Goal: Task Accomplishment & Management: Use online tool/utility

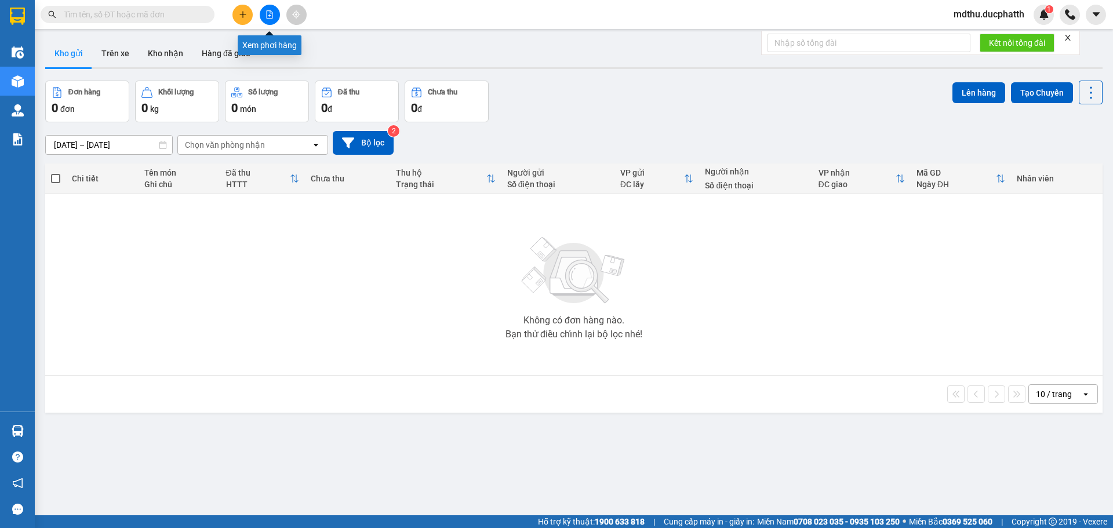
click at [267, 12] on icon "file-add" at bounding box center [269, 14] width 8 height 8
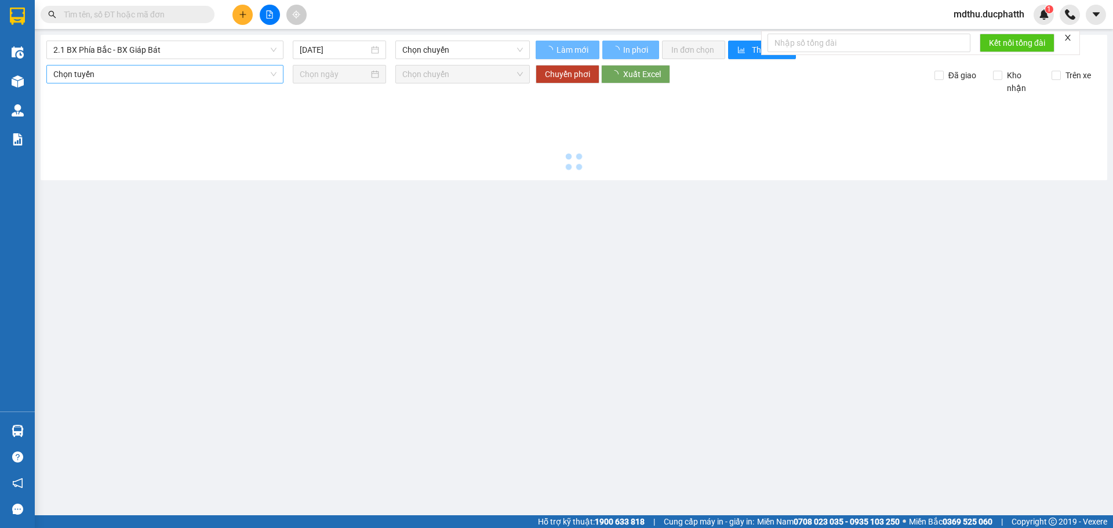
type input "[DATE]"
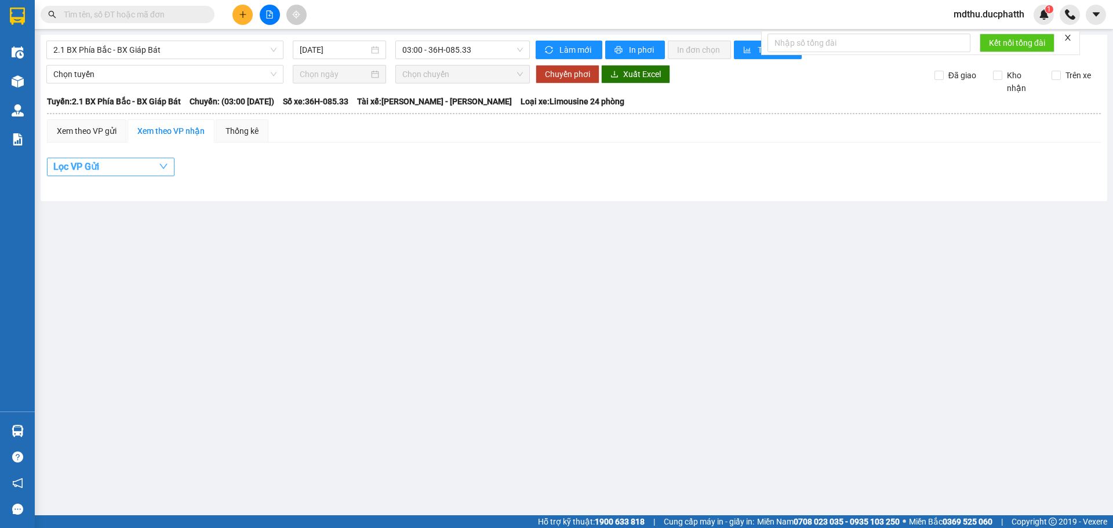
click at [123, 159] on button "Lọc VP Gửi" at bounding box center [110, 167] width 127 height 19
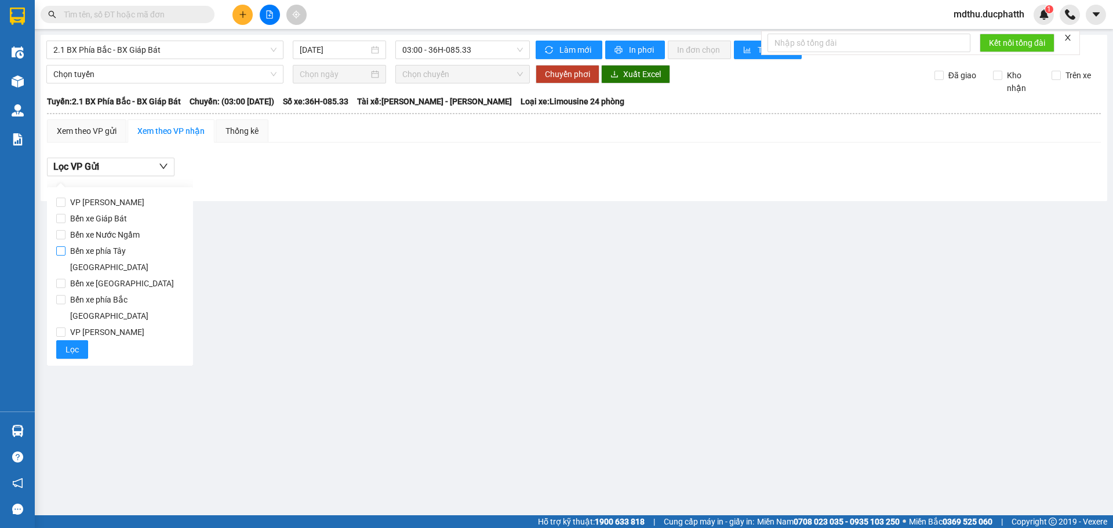
click at [112, 251] on span "Bến xe phía Tây [GEOGRAPHIC_DATA]" at bounding box center [124, 259] width 118 height 32
click at [65, 251] on input "Bến xe phía Tây [GEOGRAPHIC_DATA]" at bounding box center [60, 250] width 9 height 9
checkbox input "true"
click at [152, 54] on span "2.1 BX Phía Bắc - BX Giáp Bát" at bounding box center [164, 49] width 223 height 17
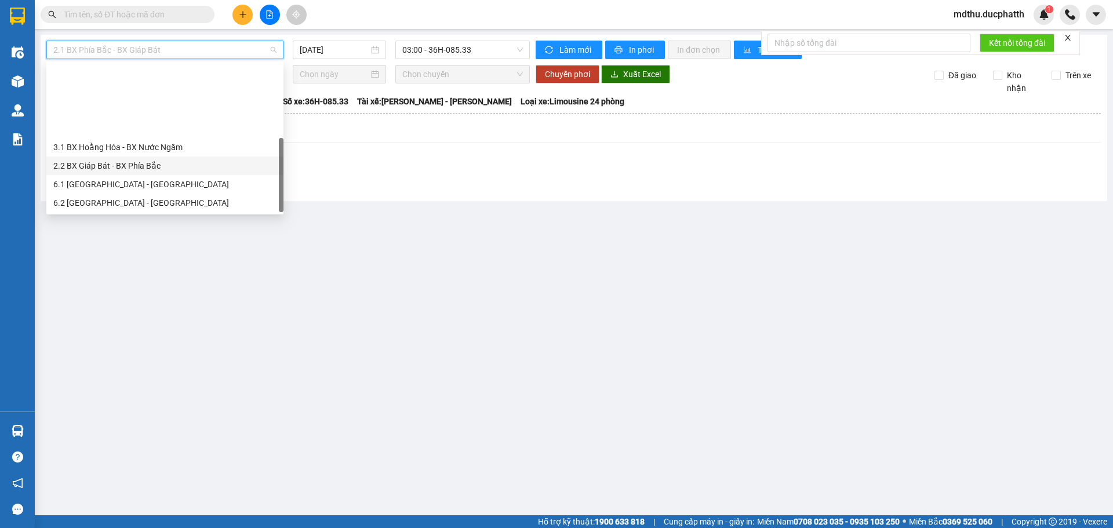
scroll to position [93, 0]
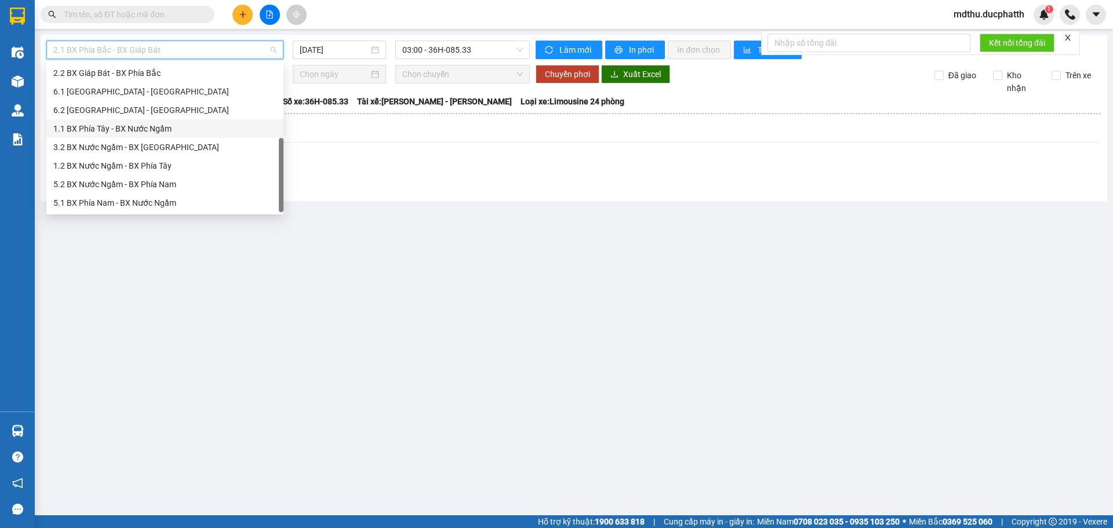
click at [138, 126] on div "1.1 BX Phía Tây - BX Nước Ngầm" at bounding box center [164, 128] width 223 height 13
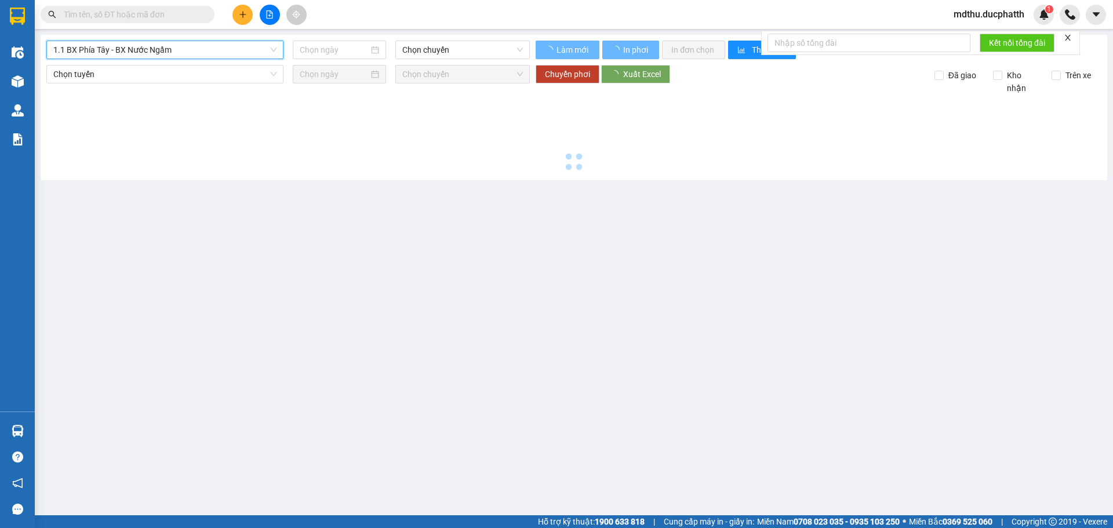
type input "[DATE]"
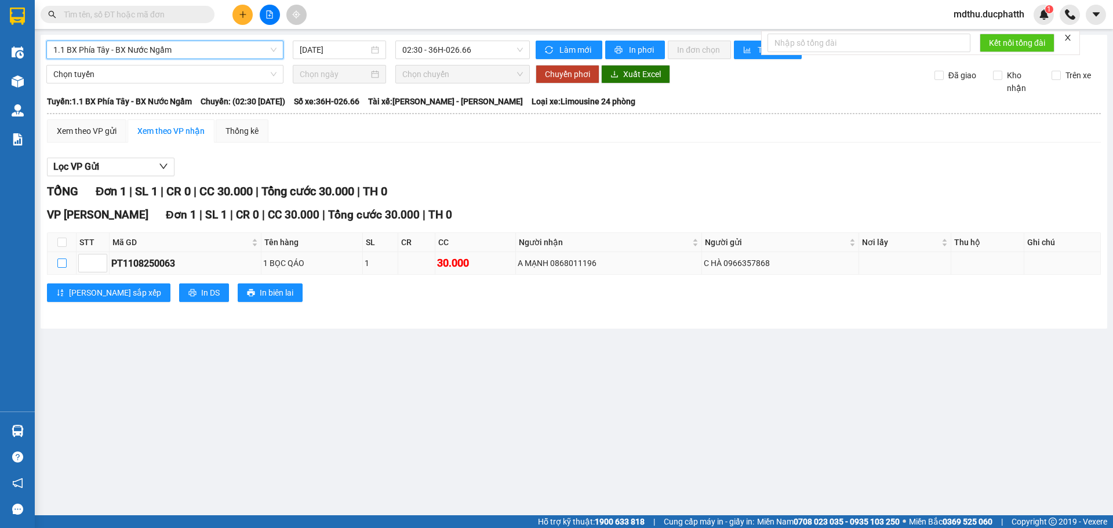
click at [62, 260] on input "checkbox" at bounding box center [61, 262] width 9 height 9
checkbox input "true"
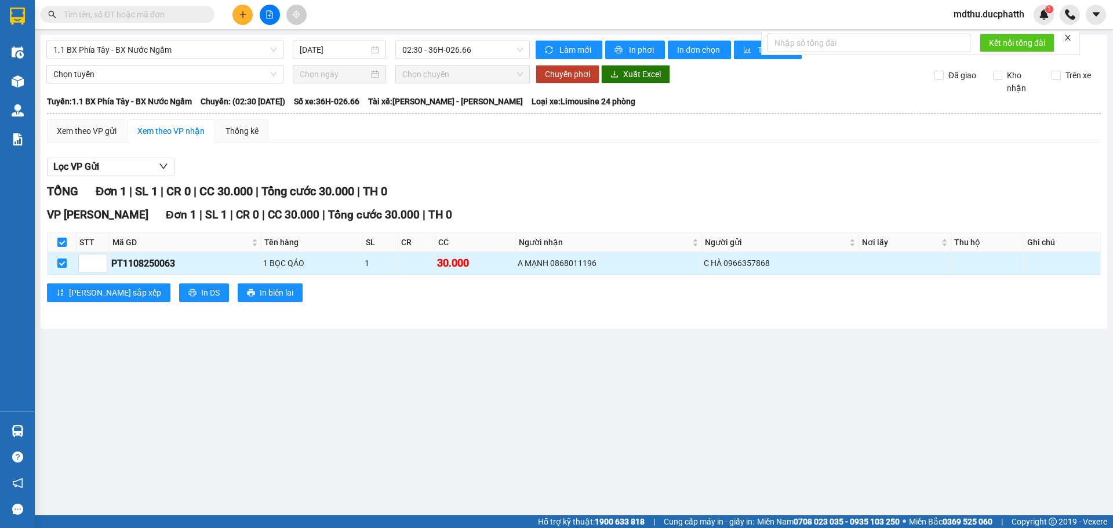
checkbox input "true"
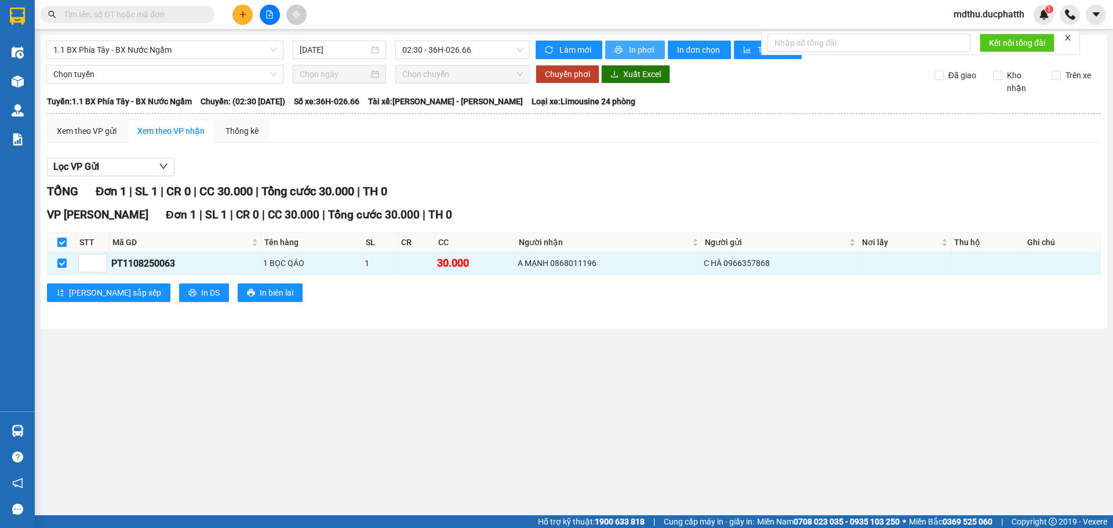
click at [652, 43] on button "In phơi" at bounding box center [635, 50] width 60 height 19
click at [469, 322] on div "1.1 BX Phía Tây - BX Nước Ngầm [DATE] 02:30 - 36H-026.66 Làm mới In phơi In đơn…" at bounding box center [574, 182] width 1066 height 294
click at [260, 293] on span "In biên lai" at bounding box center [277, 292] width 34 height 13
